Goal: Check status: Check status

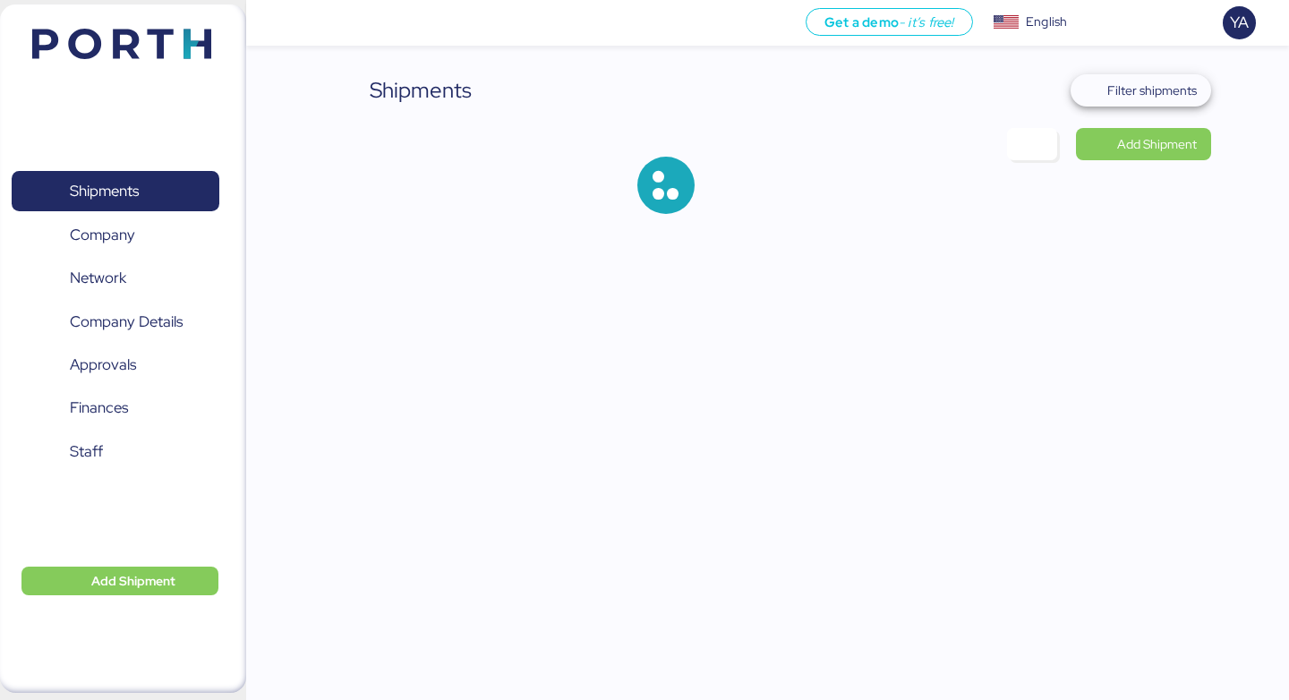
click at [1176, 103] on span "Filter shipments" at bounding box center [1141, 90] width 141 height 32
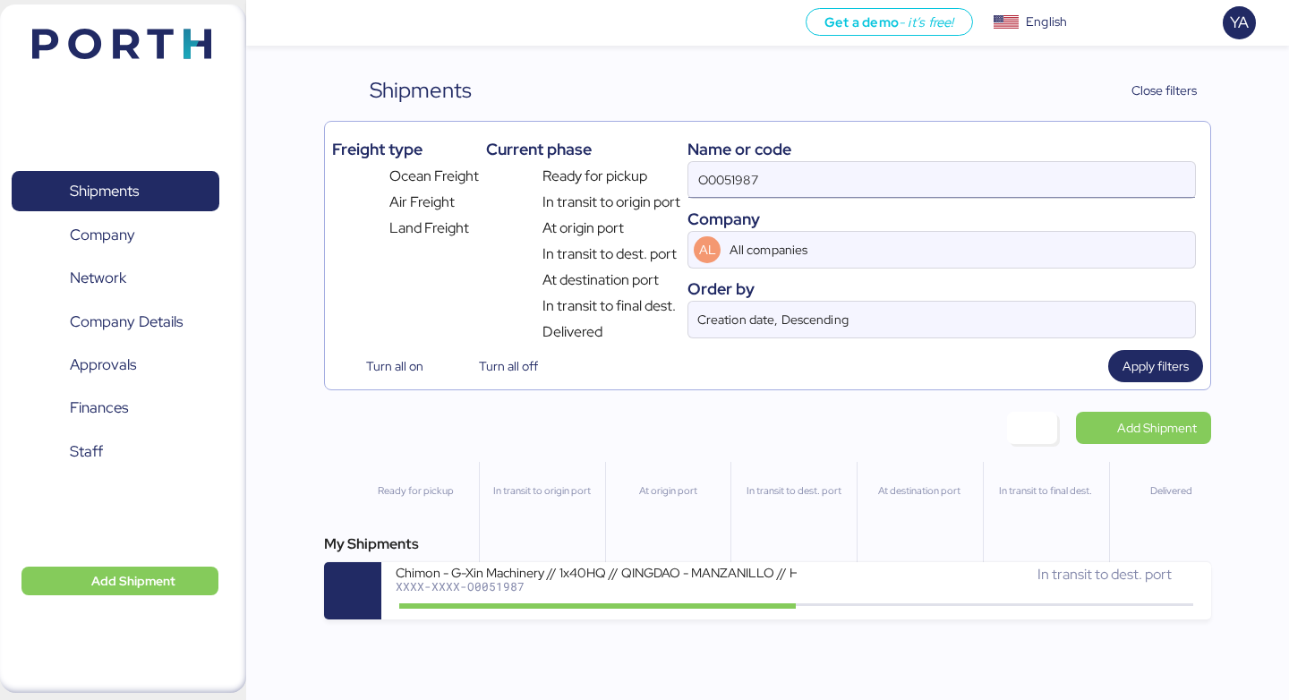
click at [884, 190] on input "O0051987" at bounding box center [941, 180] width 507 height 36
type input "CS METAL"
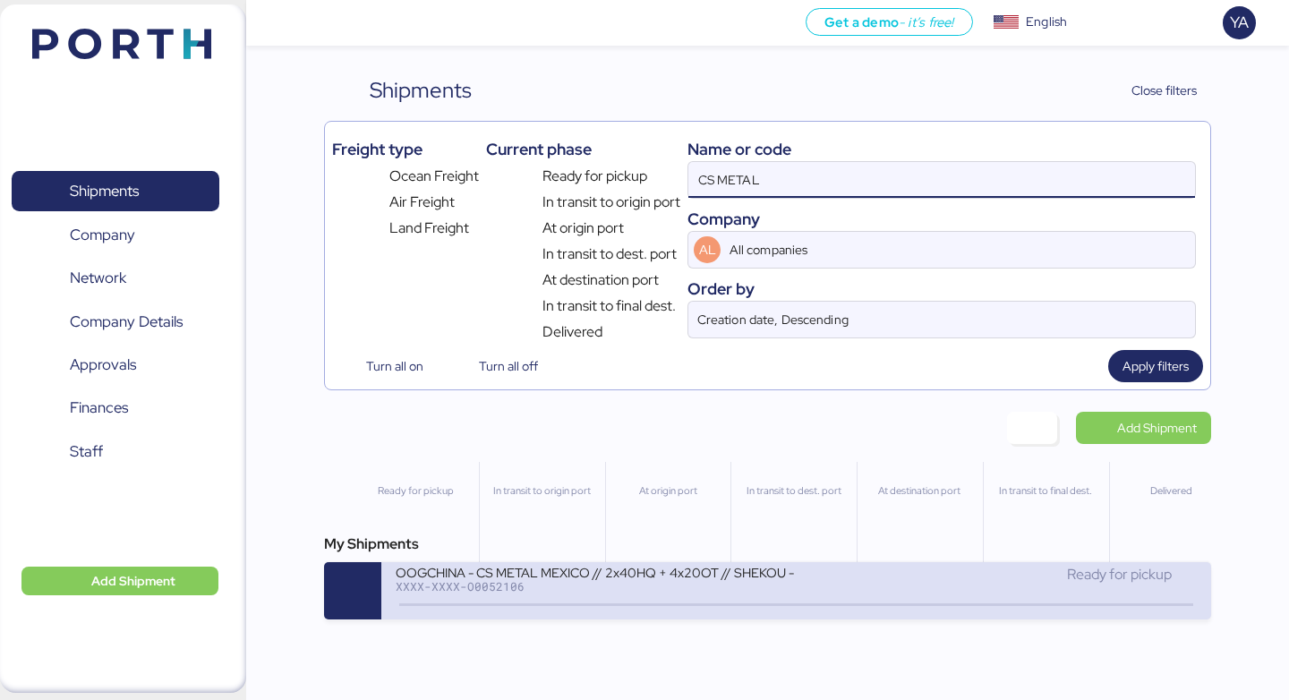
click at [560, 596] on div "OOGCHINA - CS METAL MEXICO // 2x40HQ + 4x20OT // SHEKOU - MANZANILLO // HBL: OO…" at bounding box center [596, 583] width 400 height 38
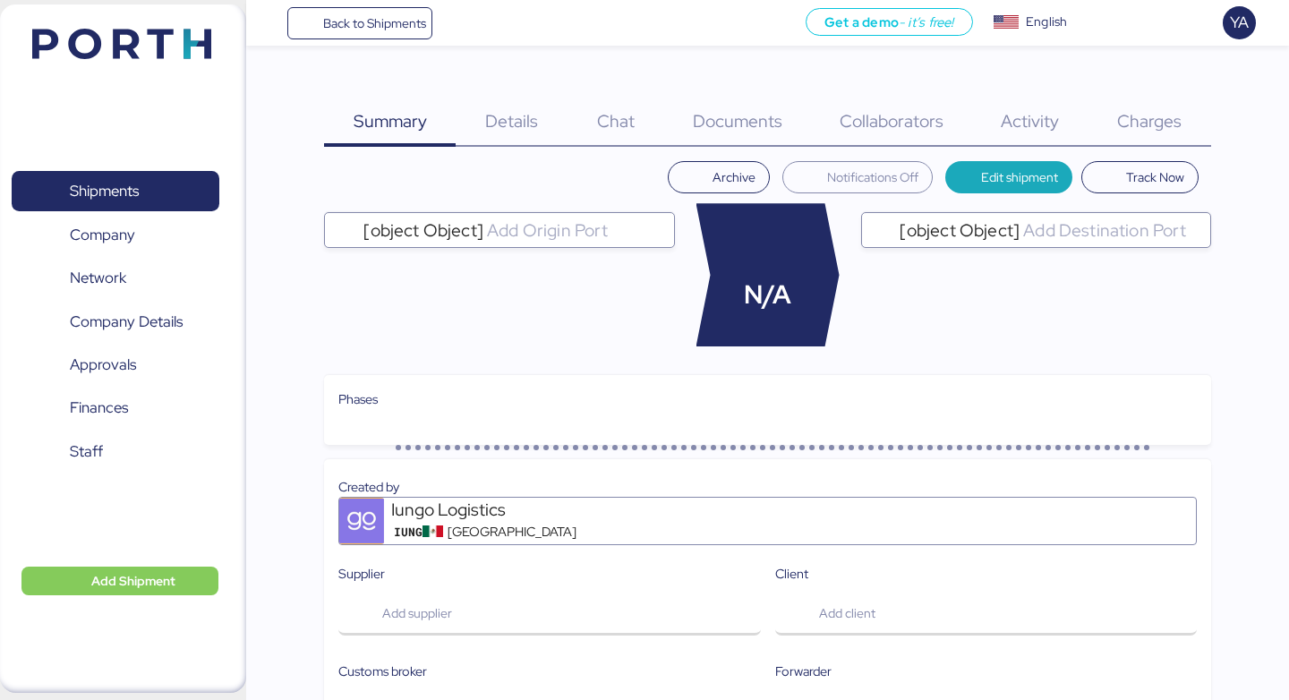
click at [1136, 124] on span "Charges" at bounding box center [1149, 120] width 64 height 23
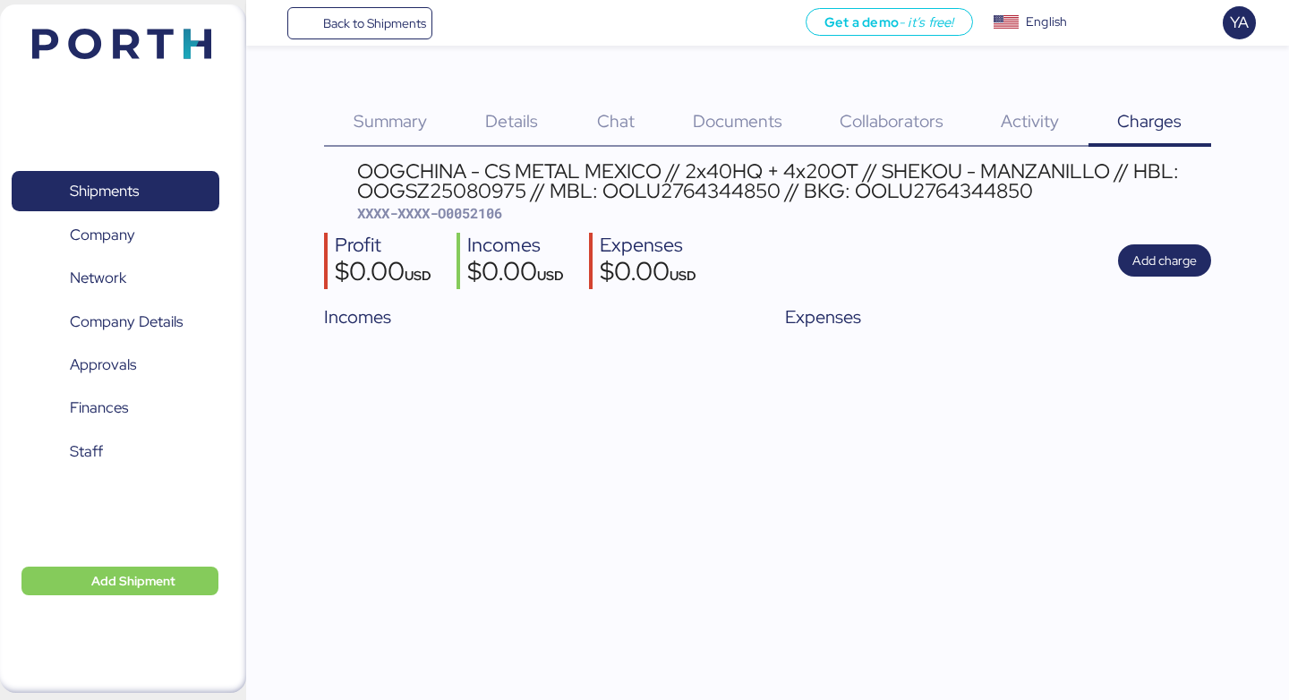
click at [450, 219] on span "XXXX-XXXX-O0052106" at bounding box center [429, 213] width 145 height 18
copy span "O0052106"
click at [724, 184] on div "OOGCHINA - CS METAL MEXICO // 2x40HQ + 4x20OT // SHEKOU - MANZANILLO // HBL: OO…" at bounding box center [784, 181] width 854 height 40
click at [500, 107] on div "Details 0" at bounding box center [512, 110] width 112 height 73
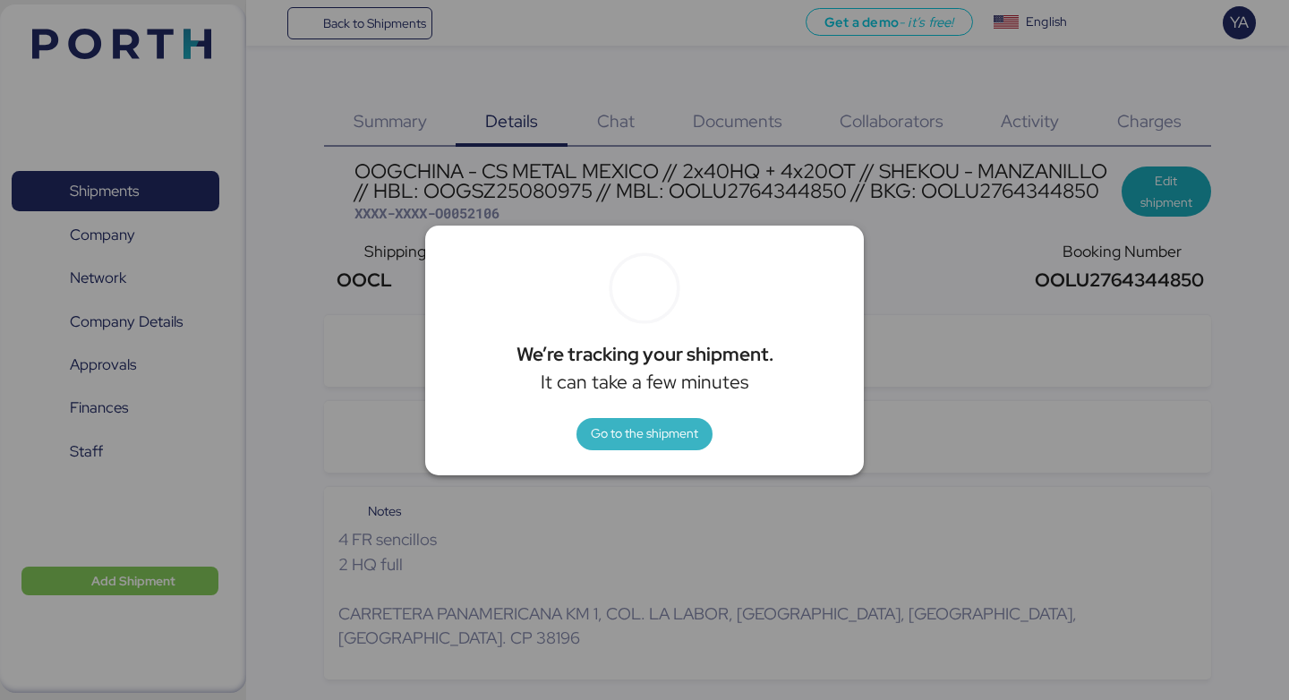
click at [630, 433] on span "Go to the shipment" at bounding box center [644, 433] width 107 height 21
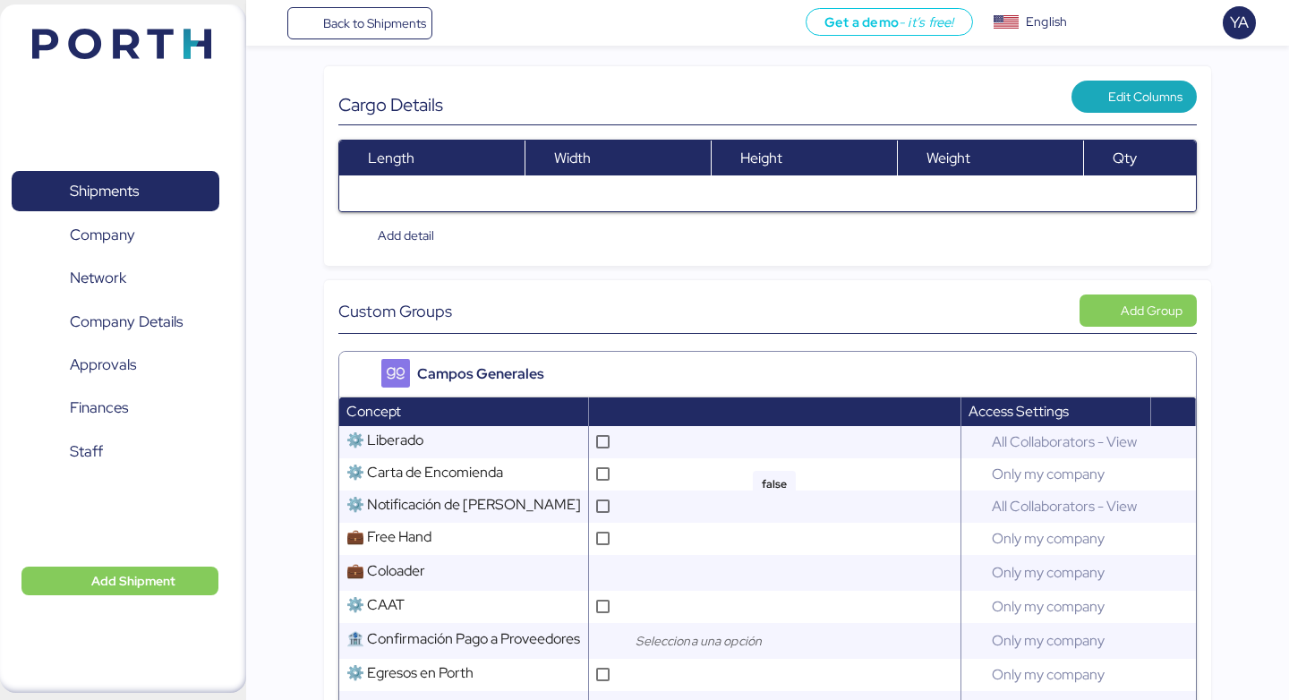
scroll to position [250, 0]
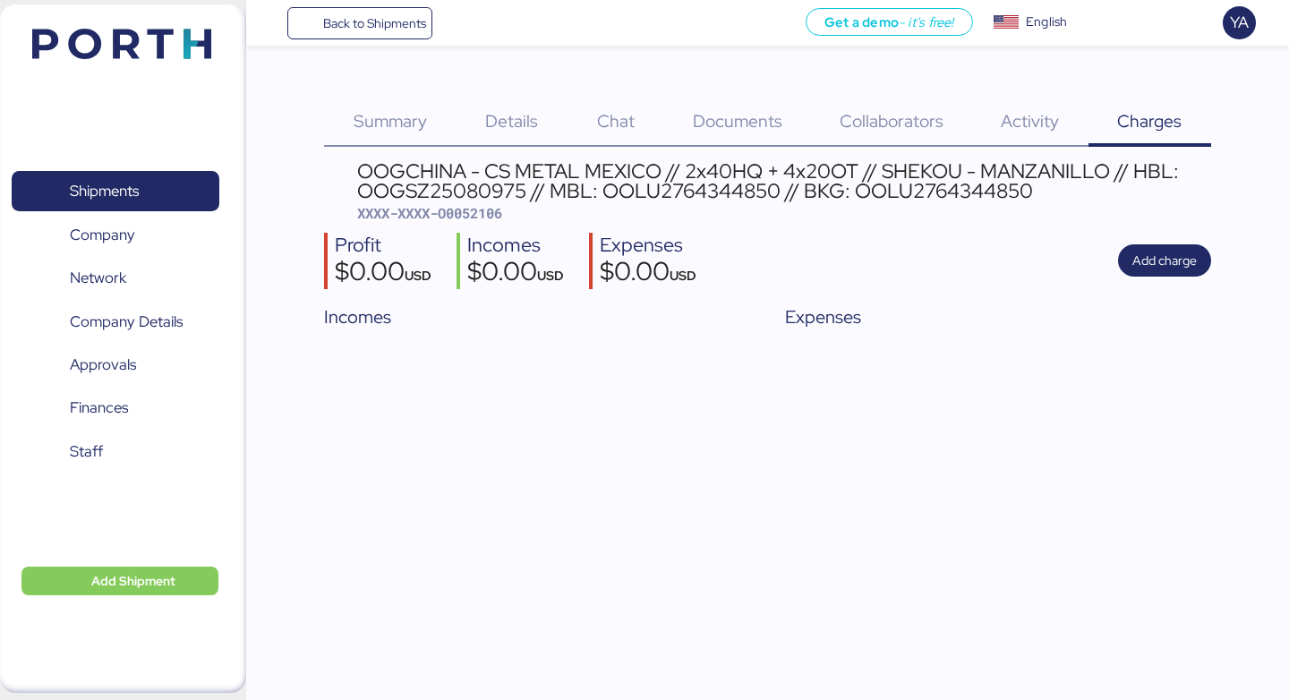
click at [497, 88] on div "Details 0" at bounding box center [512, 110] width 112 height 73
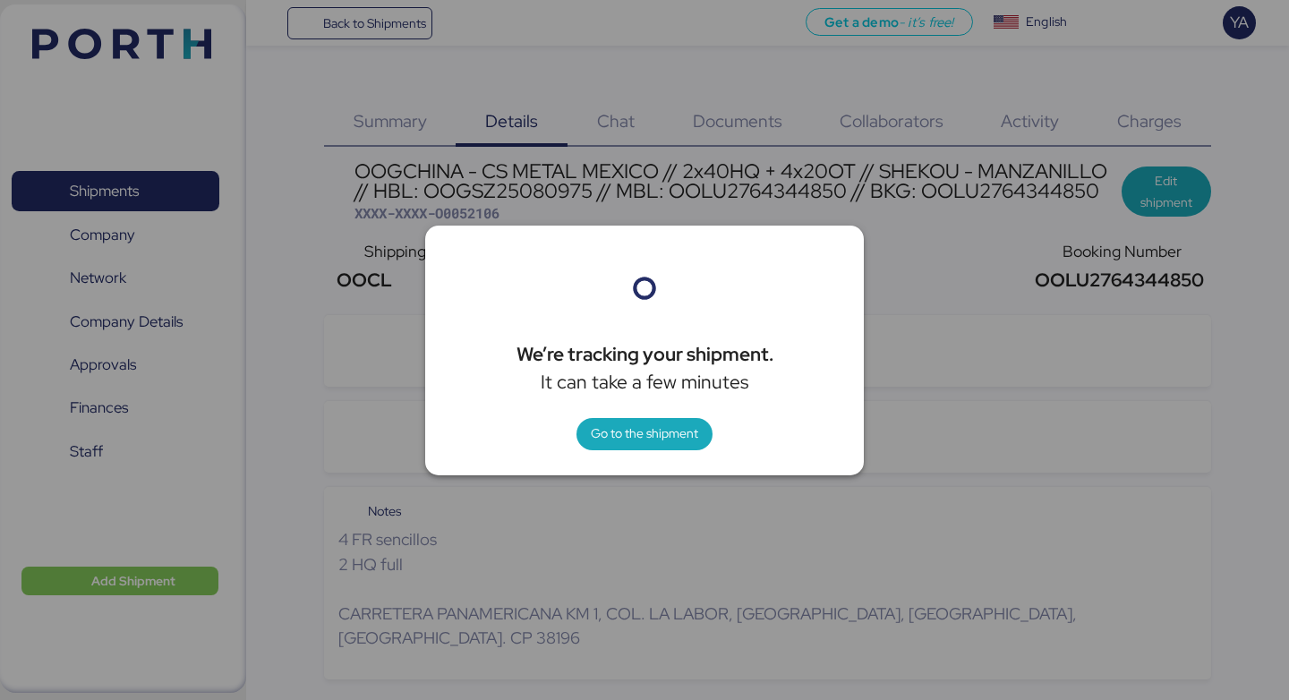
click at [639, 455] on div "We’re tracking your shipment. It can take a few minutes Go to the shipment" at bounding box center [644, 351] width 439 height 250
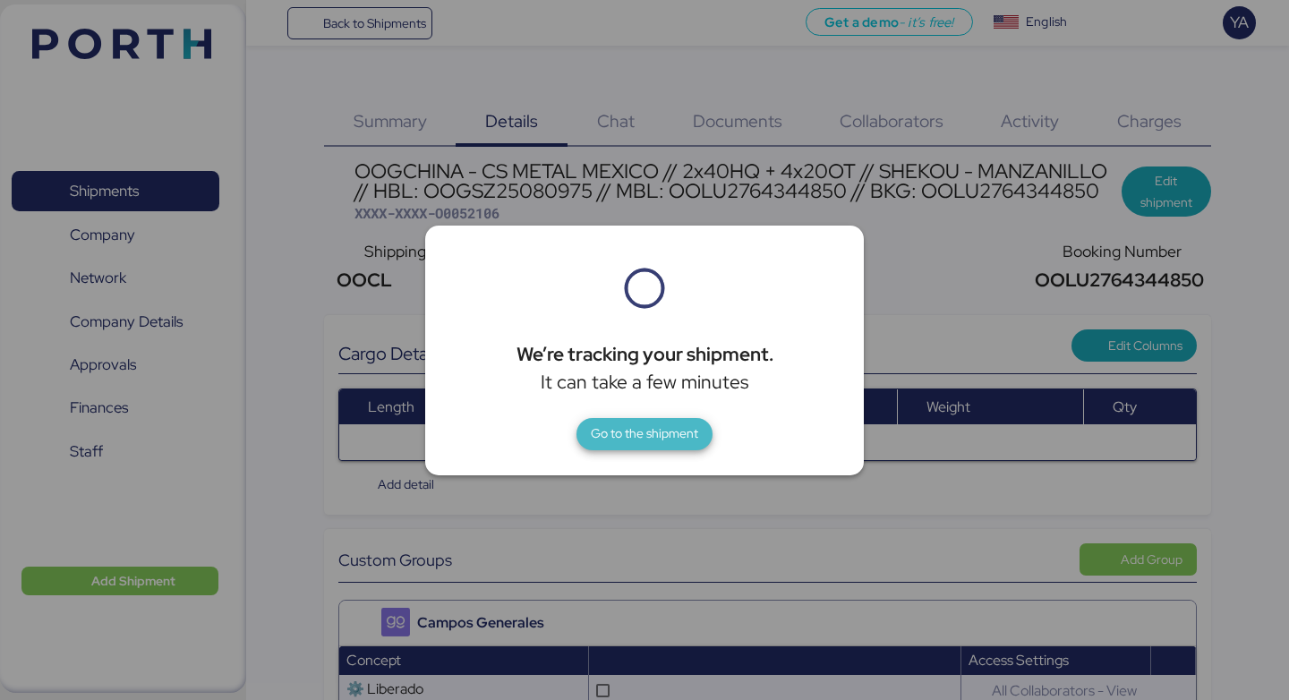
click at [646, 435] on span "Go to the shipment" at bounding box center [644, 433] width 107 height 21
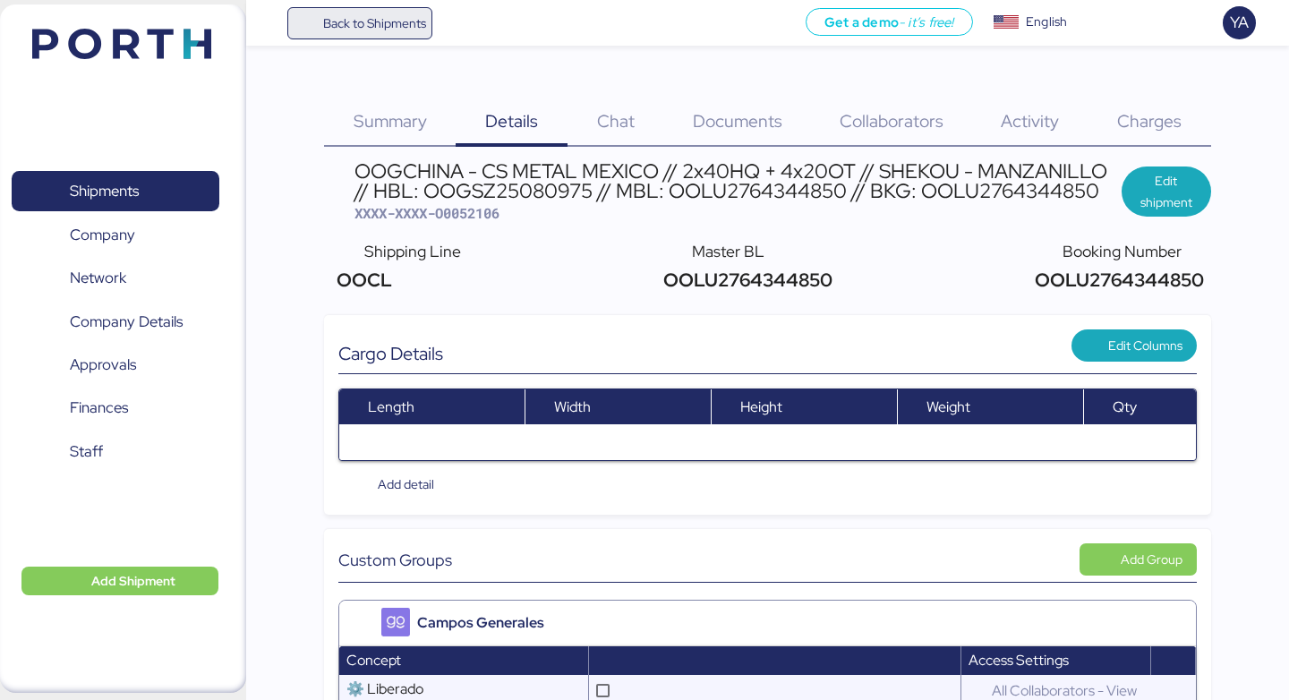
click at [354, 17] on span "Back to Shipments" at bounding box center [374, 23] width 103 height 21
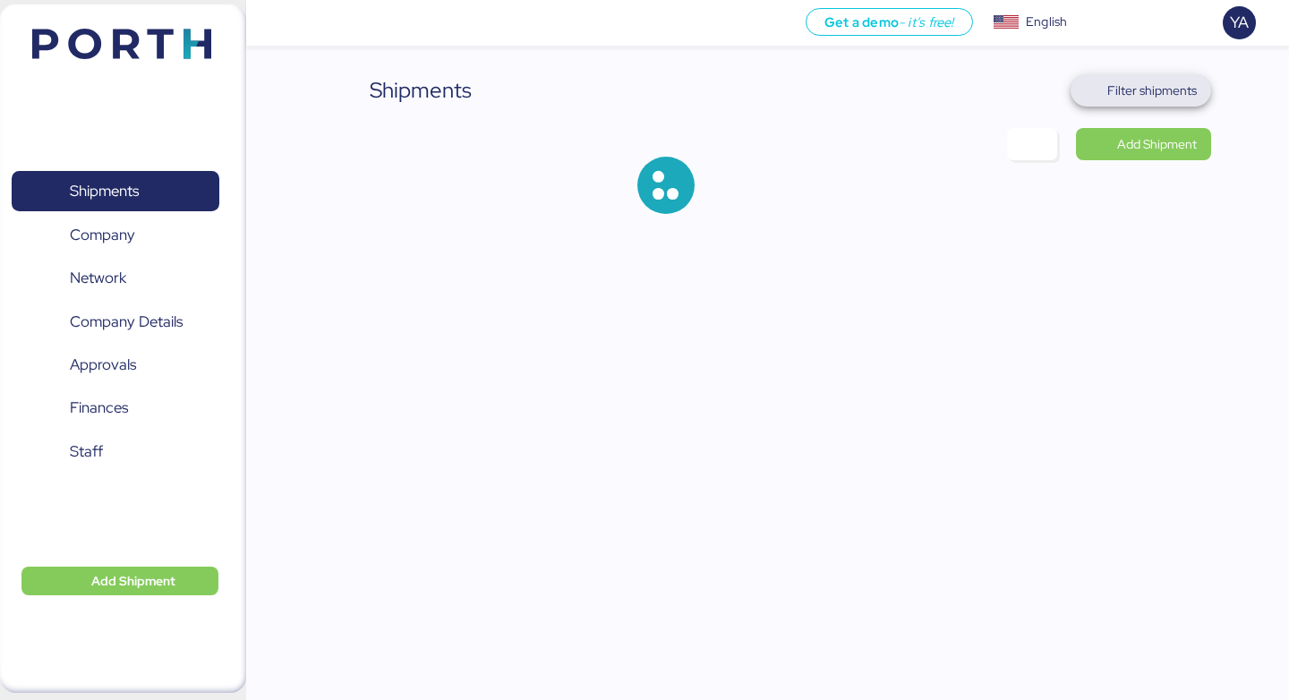
click at [1157, 103] on span "Filter shipments" at bounding box center [1141, 90] width 141 height 32
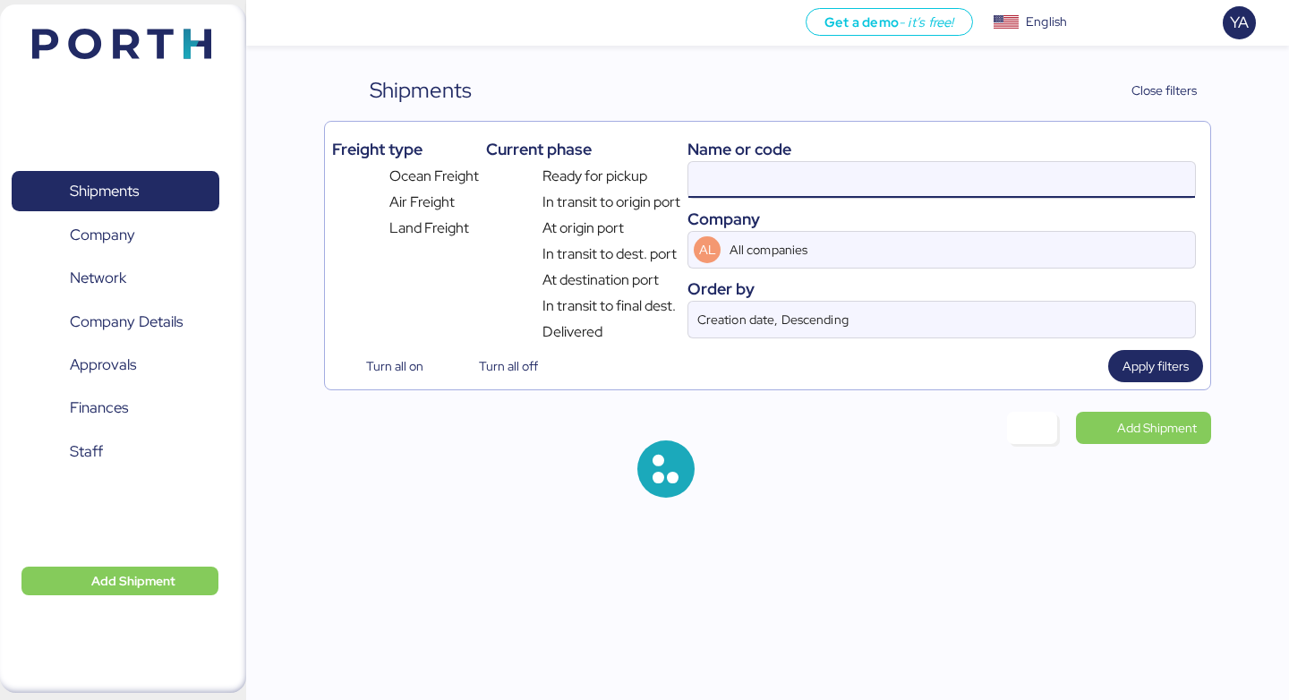
click at [998, 185] on input at bounding box center [941, 180] width 507 height 36
paste input "O0051912"
type input "O0051912"
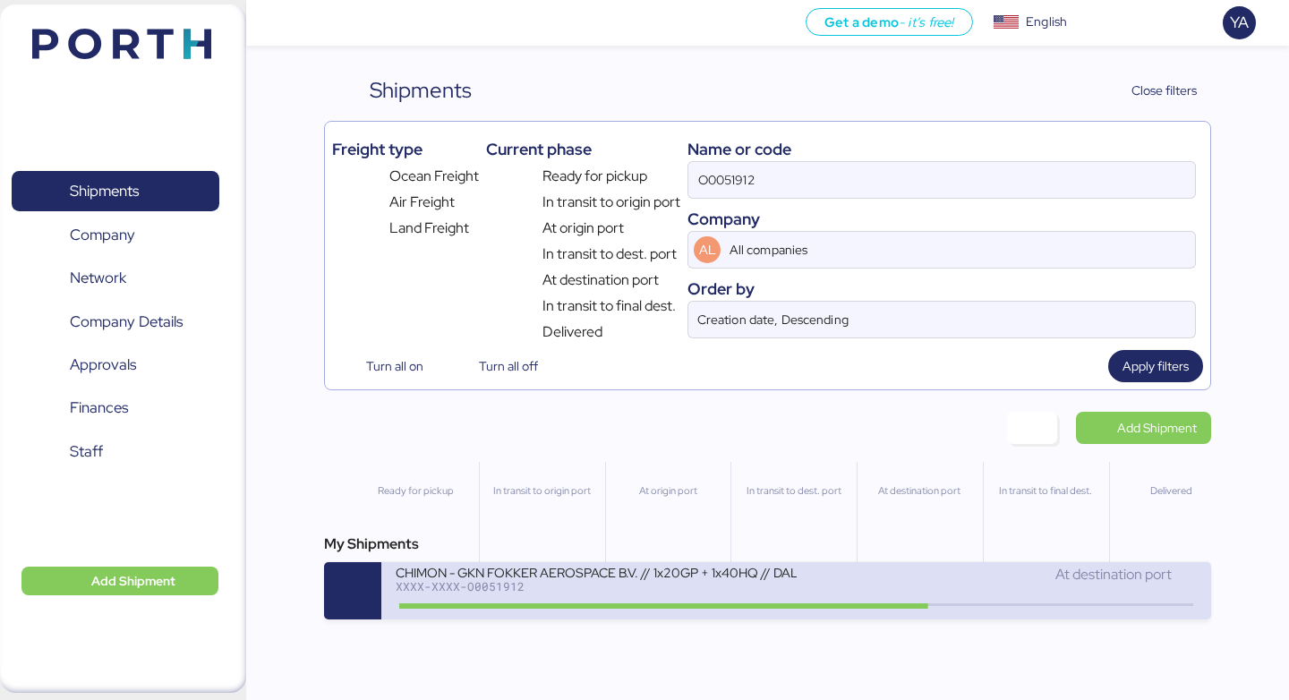
click at [738, 579] on div "CHIMON - GKN FOKKER AEROSPACE B.V. // 1x20GP + 1x40HQ // DALIAN - MANZANILLO //…" at bounding box center [596, 571] width 400 height 15
